Goal: Task Accomplishment & Management: Manage account settings

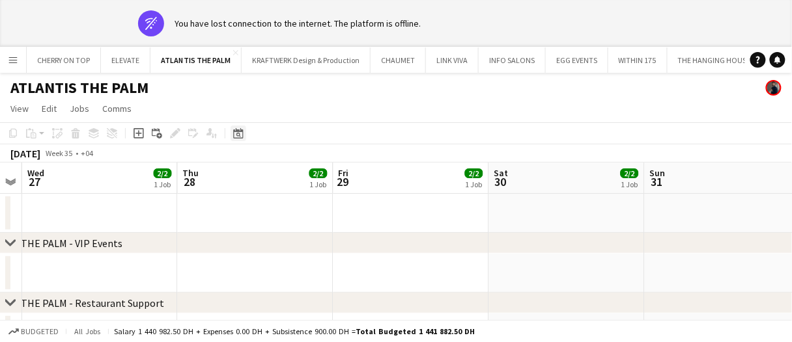
click at [235, 132] on icon at bounding box center [238, 133] width 10 height 10
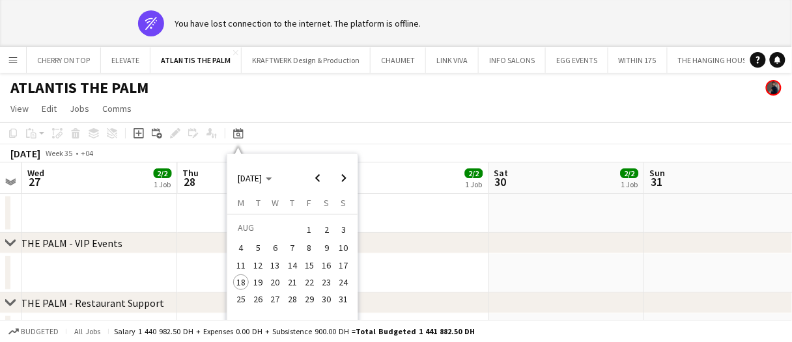
scroll to position [60, 0]
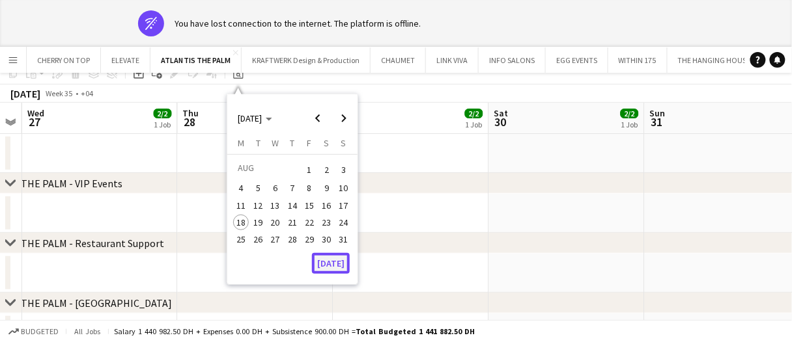
click at [339, 258] on button "[DATE]" at bounding box center [331, 263] width 38 height 21
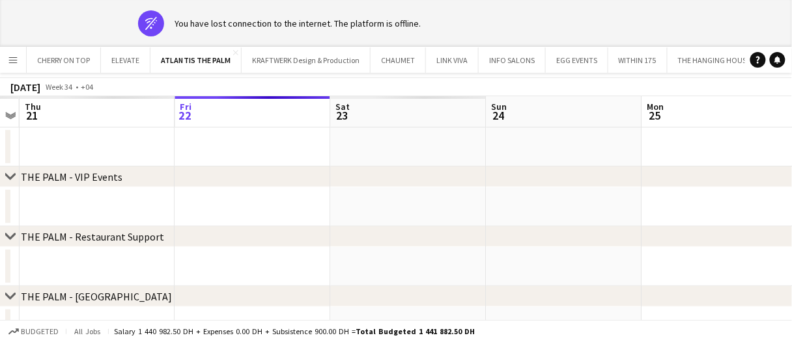
scroll to position [0, 0]
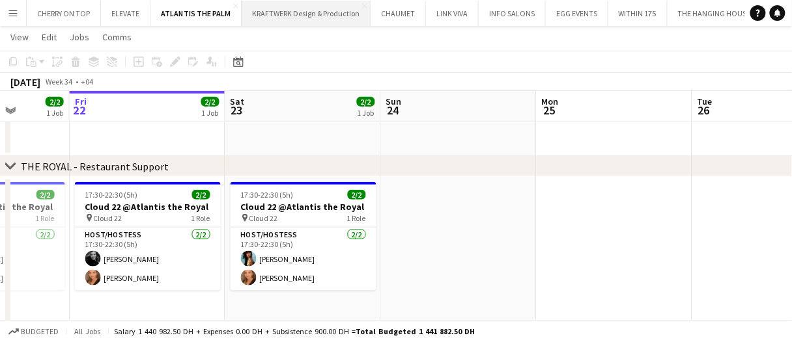
scroll to position [223, 0]
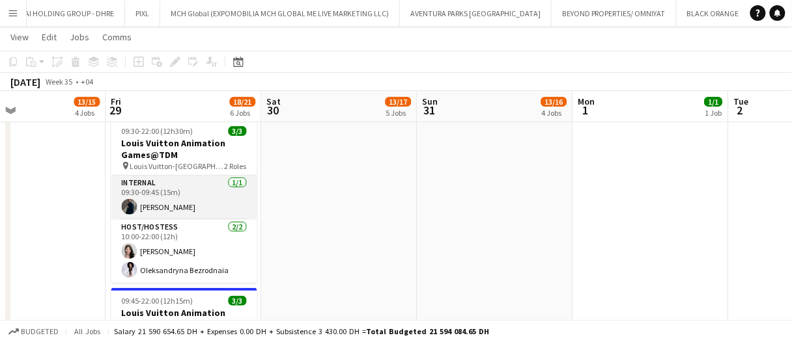
click at [197, 199] on app-card-role "Internal 1/1 09:30-09:45 (15m) Mohamed STAFF" at bounding box center [184, 198] width 146 height 44
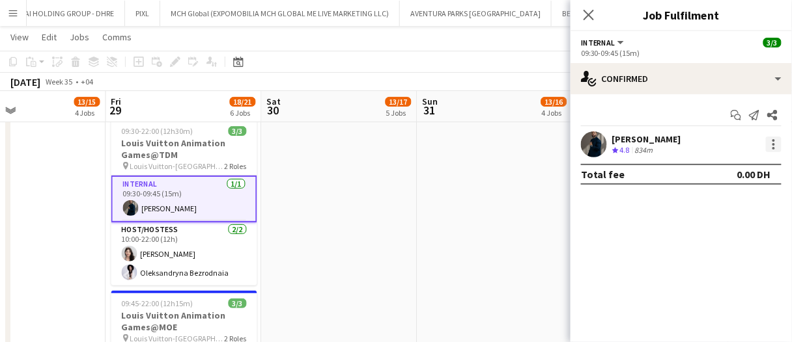
click at [778, 145] on div at bounding box center [774, 145] width 16 height 16
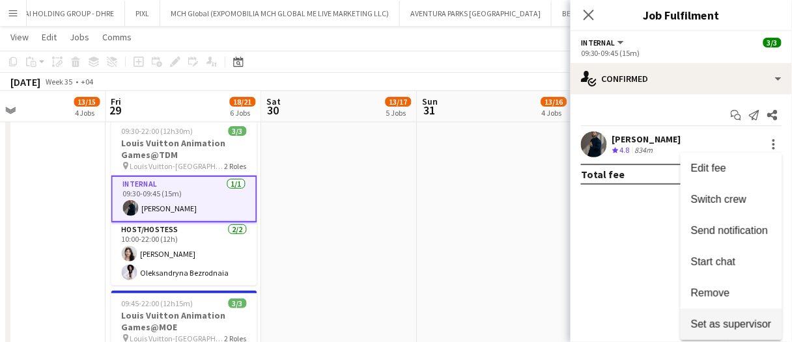
click at [726, 329] on span "Set as supervisor" at bounding box center [731, 324] width 81 height 11
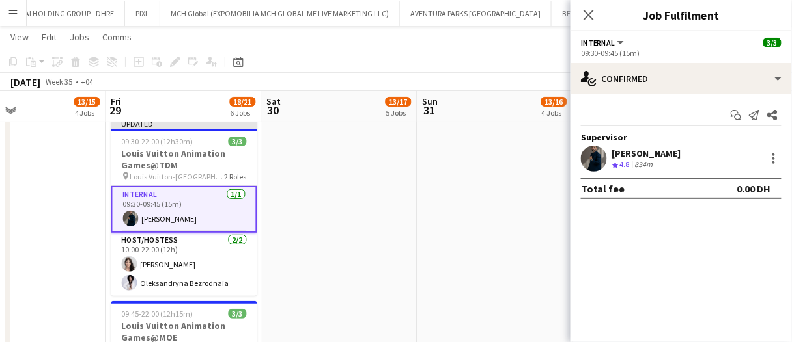
click at [319, 230] on app-date-cell at bounding box center [340, 297] width 156 height 368
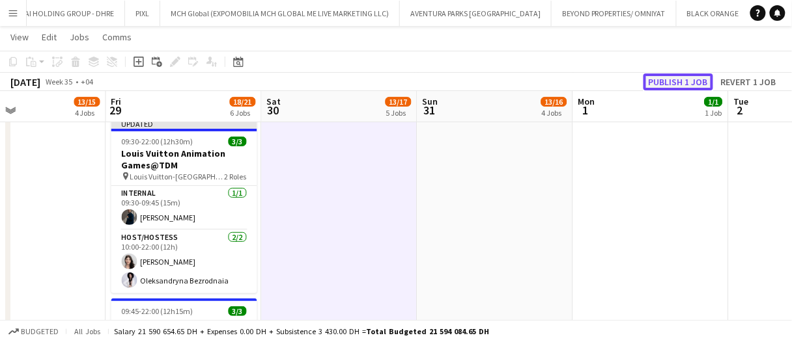
click at [669, 77] on button "Publish 1 job" at bounding box center [678, 82] width 70 height 17
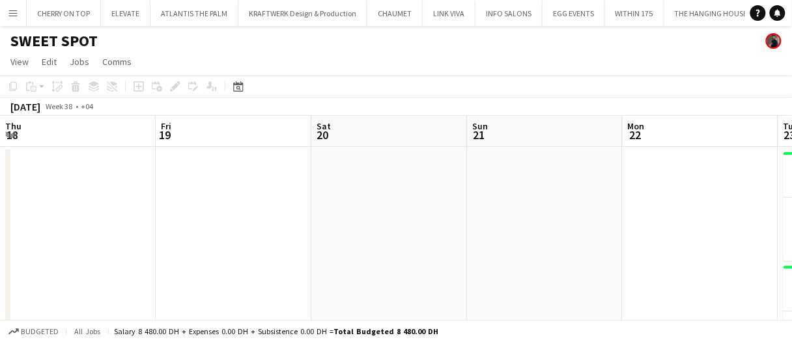
scroll to position [0, 596]
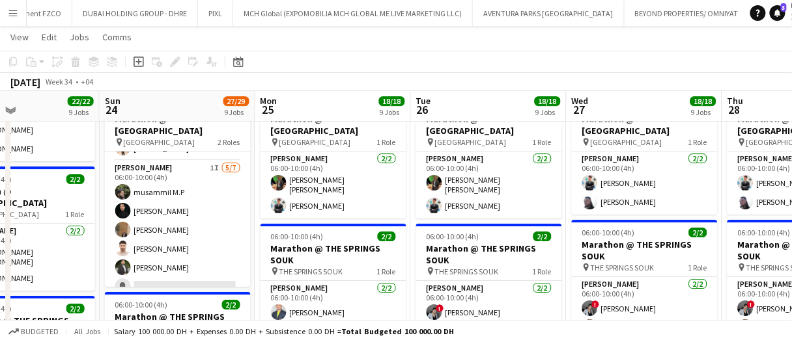
scroll to position [939, 0]
